Goal: Check status: Check status

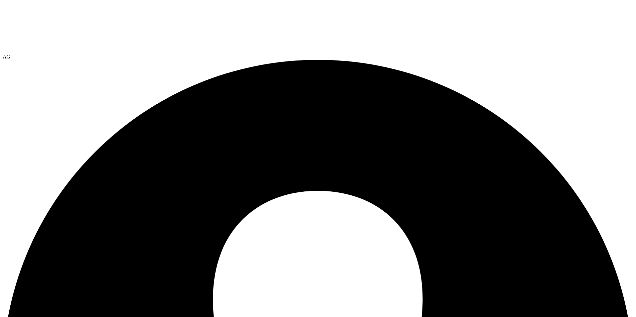
select select "USEast"
select select "USD"
select select "USEast"
select select "USD"
